Goal: Browse casually

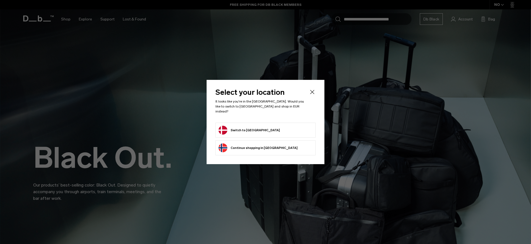
click at [263, 128] on form "Switch to [GEOGRAPHIC_DATA]" at bounding box center [266, 130] width 94 height 9
click at [249, 126] on button "Switch to [GEOGRAPHIC_DATA]" at bounding box center [249, 130] width 61 height 9
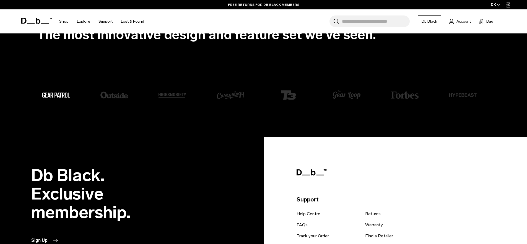
scroll to position [1500, 0]
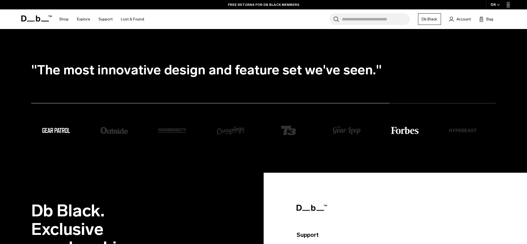
click at [405, 131] on img "1 / 8" at bounding box center [405, 130] width 28 height 7
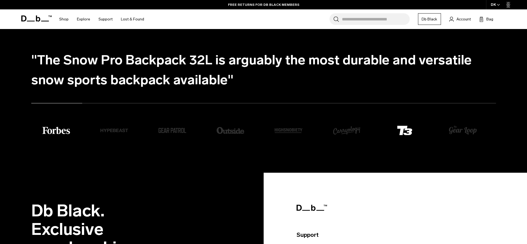
click at [399, 133] on img "7 / 8" at bounding box center [405, 131] width 28 height 28
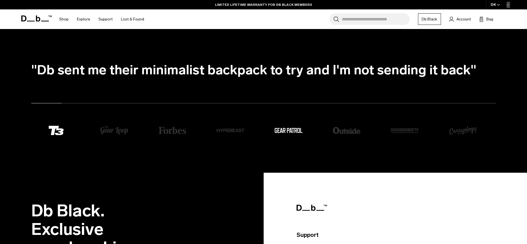
click at [324, 134] on li "3 / 8" at bounding box center [304, 131] width 58 height 7
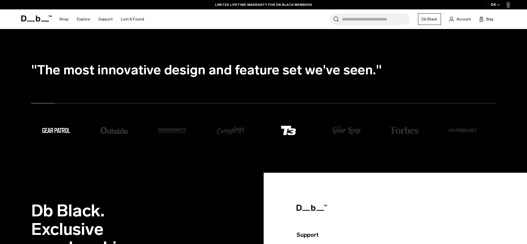
click at [285, 128] on img "7 / 8" at bounding box center [289, 131] width 28 height 28
click at [237, 130] on img "6 / 8" at bounding box center [231, 131] width 28 height 28
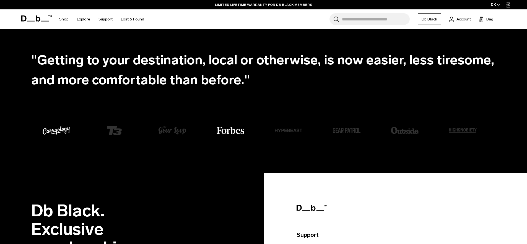
click at [235, 130] on img "1 / 8" at bounding box center [231, 130] width 28 height 7
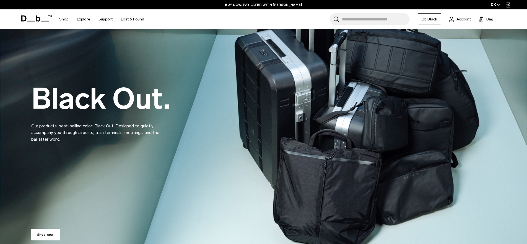
scroll to position [0, 0]
